Goal: Information Seeking & Learning: Learn about a topic

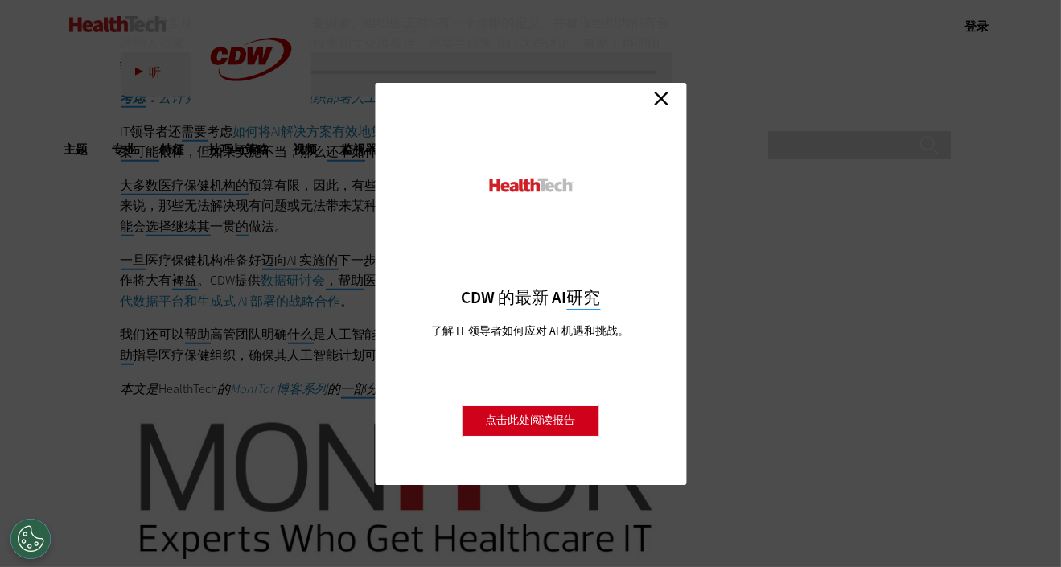
scroll to position [2490, 0]
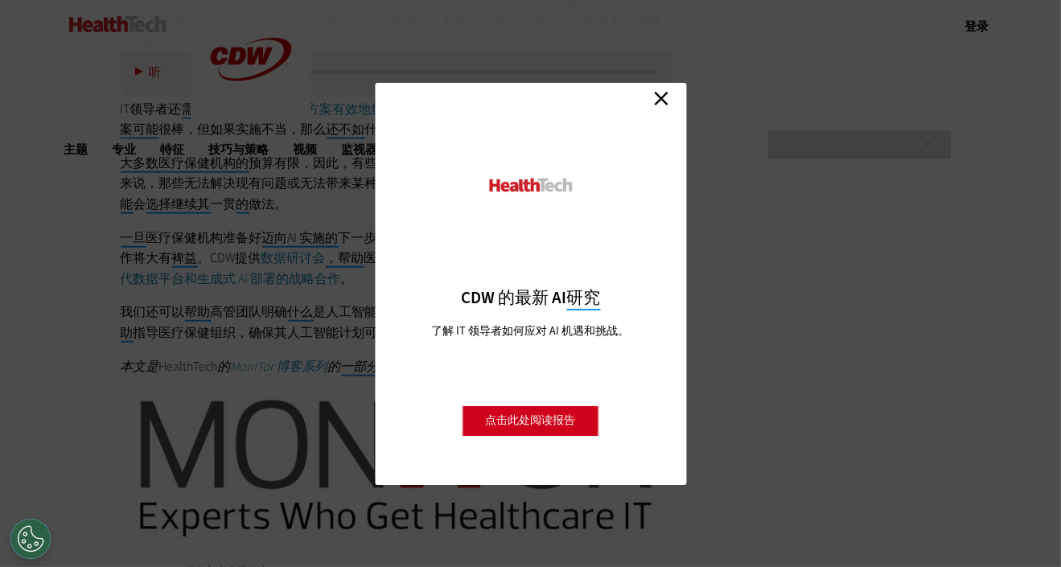
click at [663, 95] on link "关闭" at bounding box center [661, 99] width 24 height 24
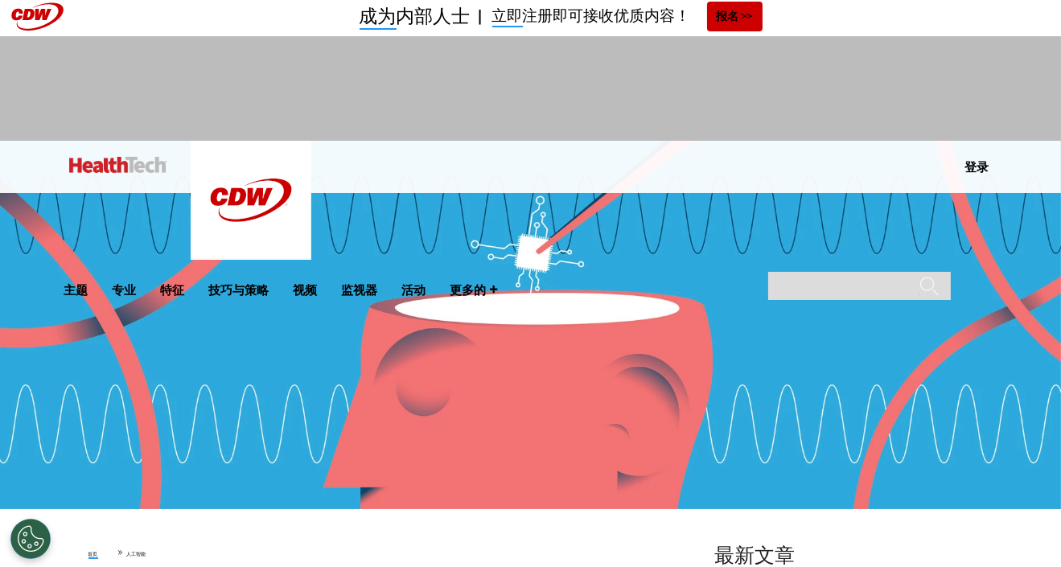
scroll to position [0, 0]
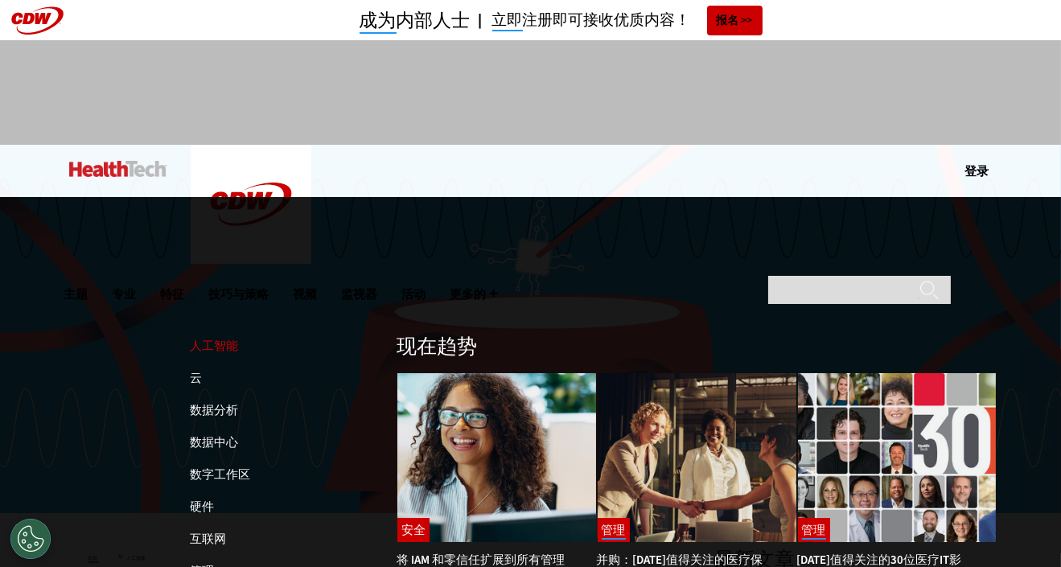
click at [216, 338] on font "人工智能" at bounding box center [215, 346] width 48 height 16
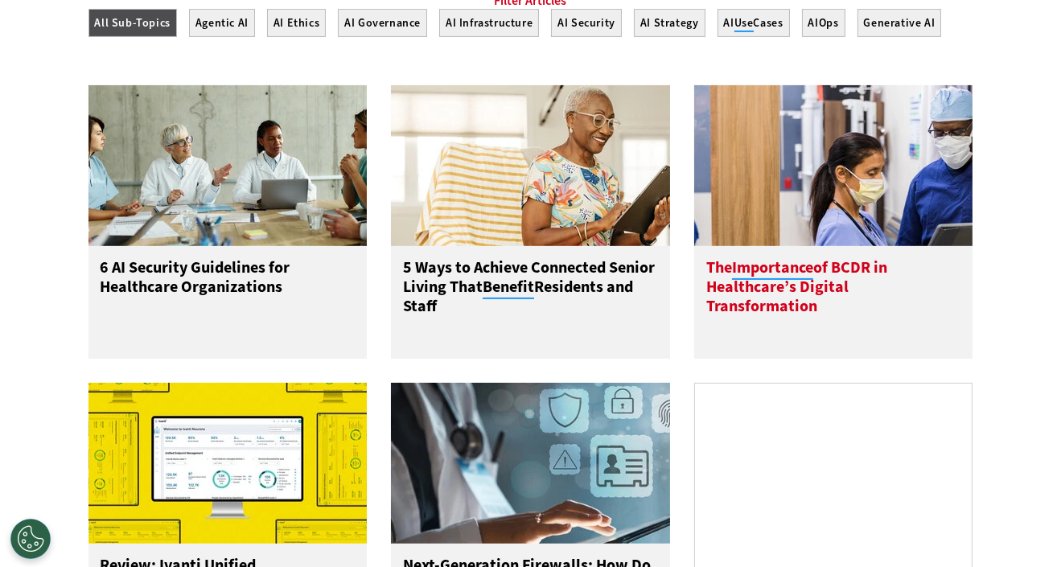
click at [944, 102] on img at bounding box center [833, 165] width 279 height 161
